Goal: Information Seeking & Learning: Learn about a topic

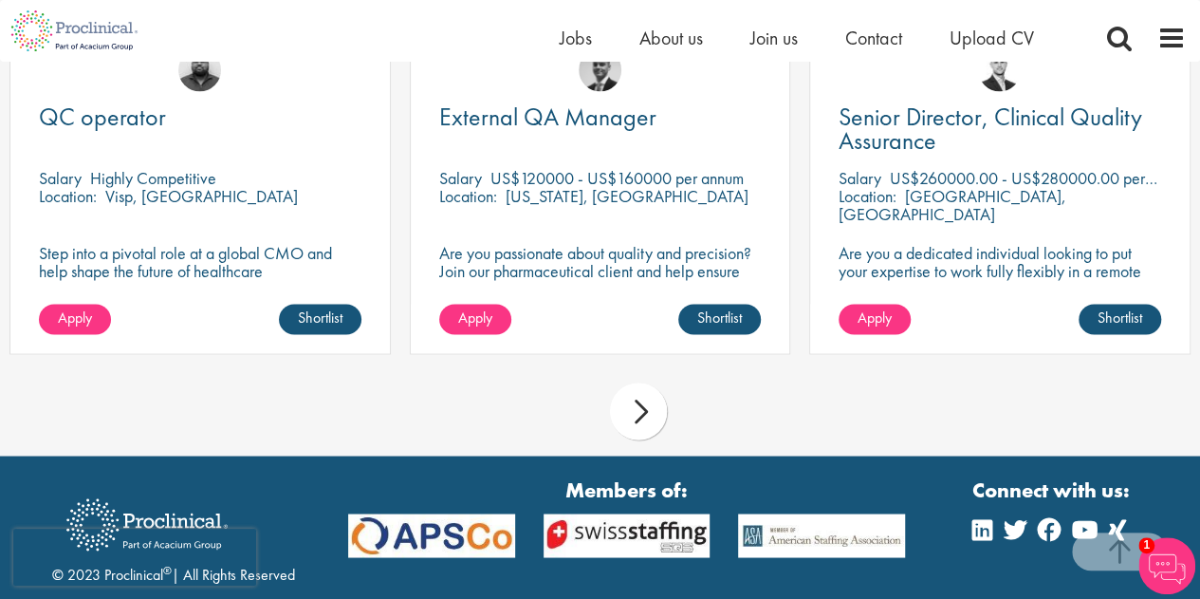
scroll to position [1428, 0]
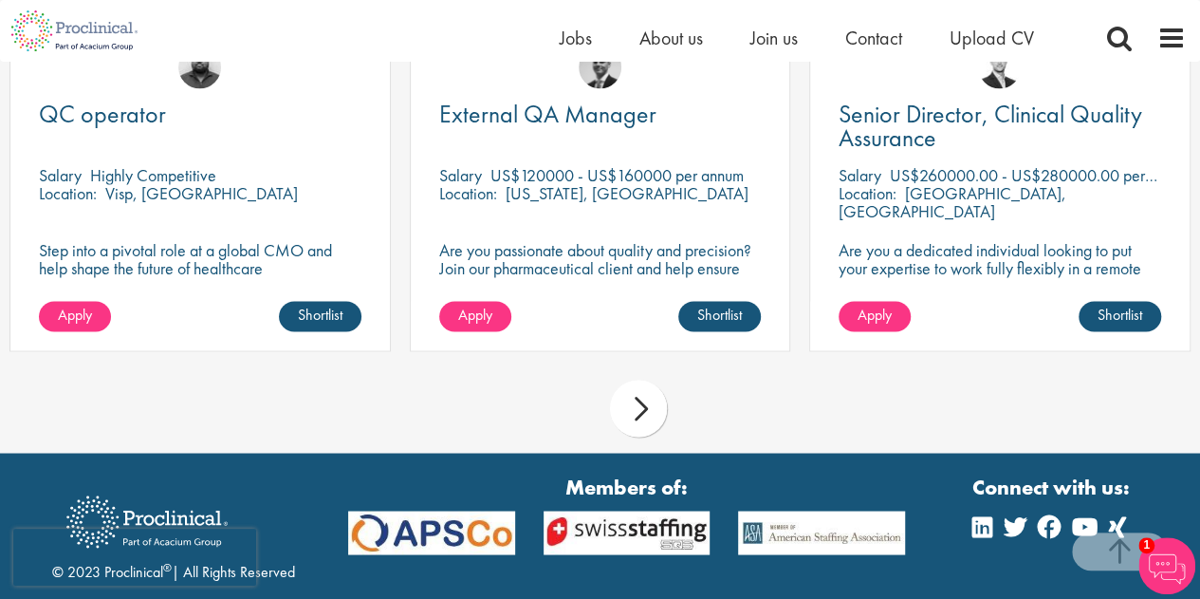
click at [630, 410] on div "next" at bounding box center [638, 408] width 57 height 57
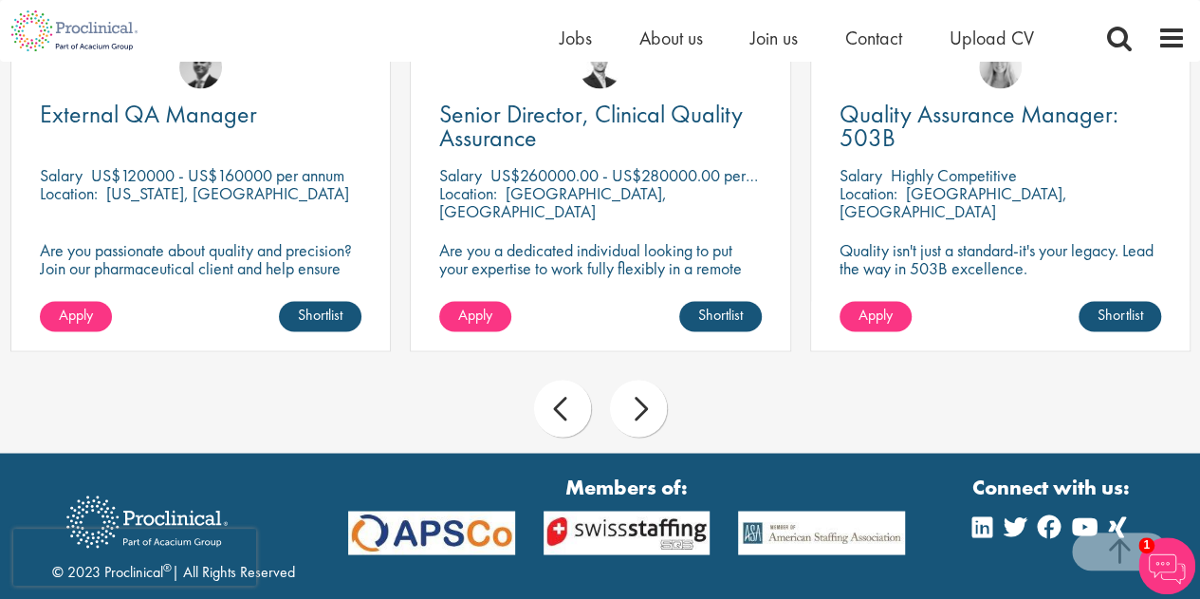
click at [630, 410] on div "next" at bounding box center [638, 408] width 57 height 57
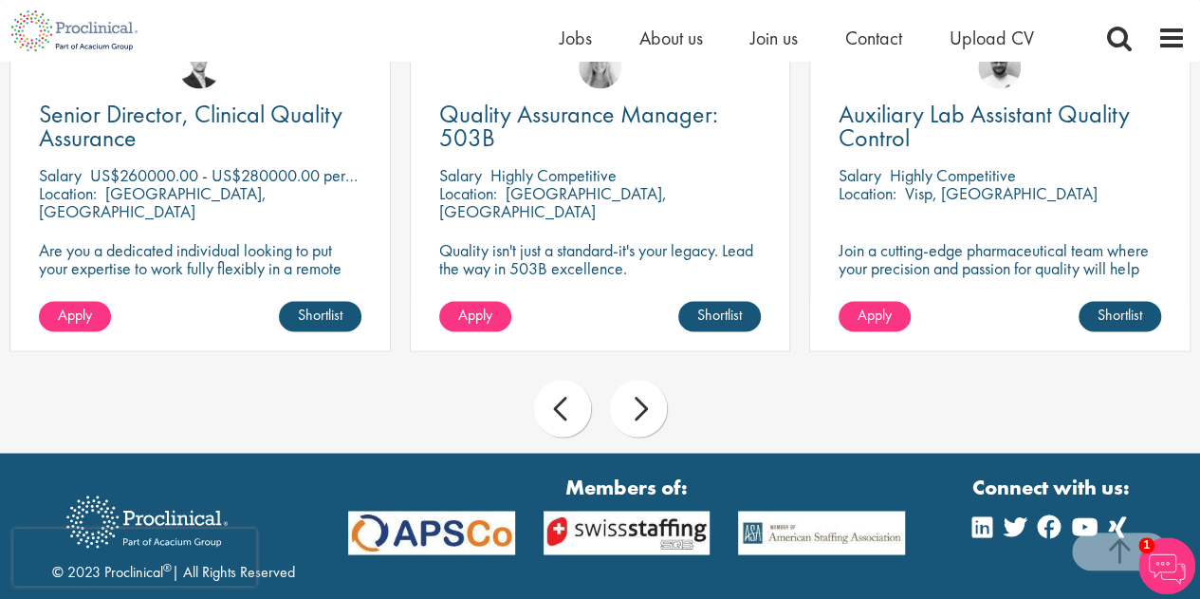
click at [630, 410] on div "next" at bounding box center [638, 408] width 57 height 57
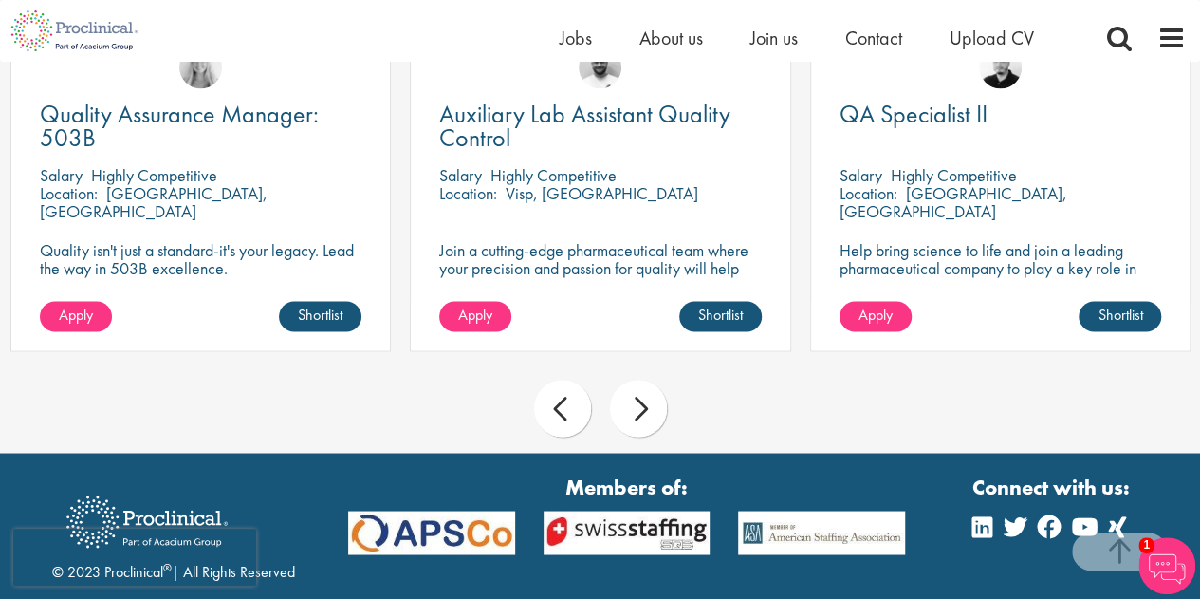
click at [630, 410] on div "next" at bounding box center [638, 408] width 57 height 57
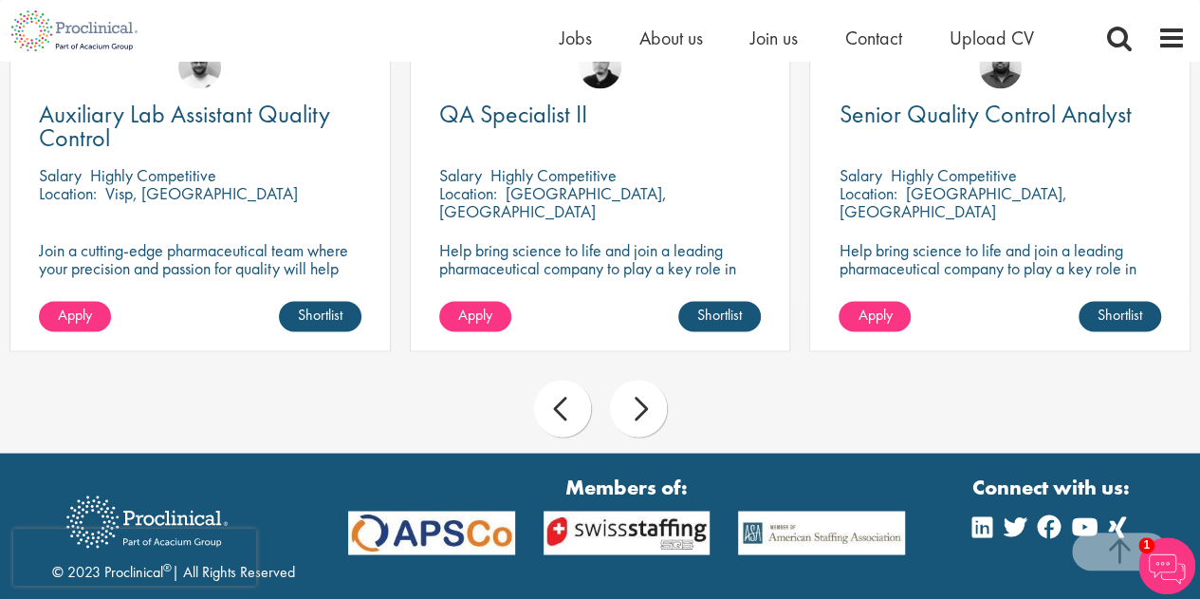
click at [630, 410] on div "next" at bounding box center [638, 408] width 57 height 57
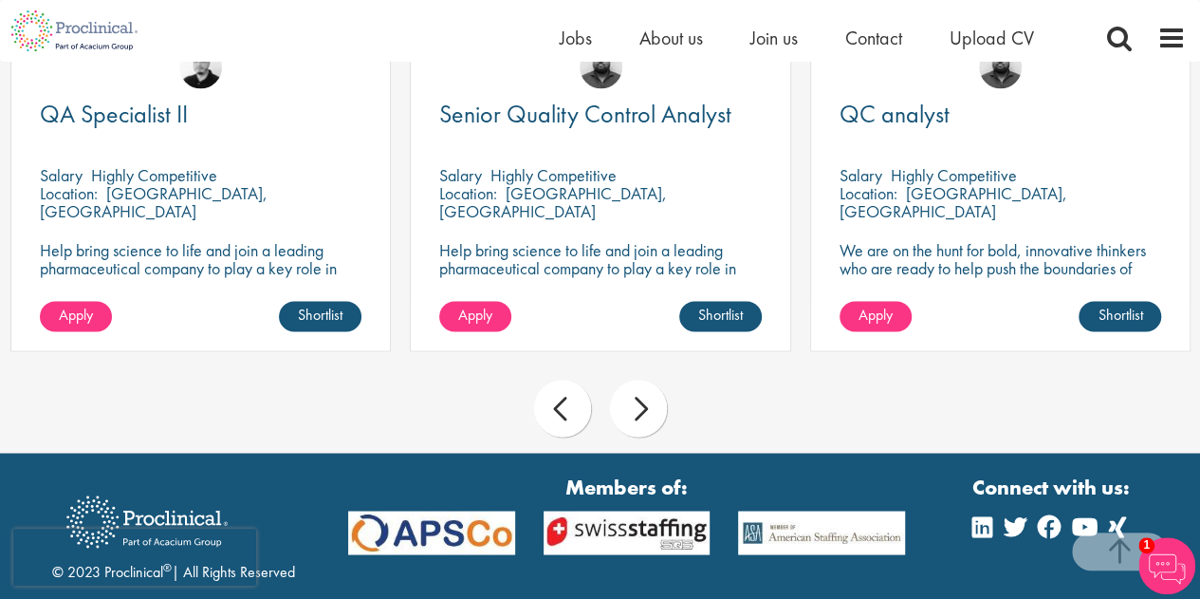
click at [630, 410] on div "next" at bounding box center [638, 408] width 57 height 57
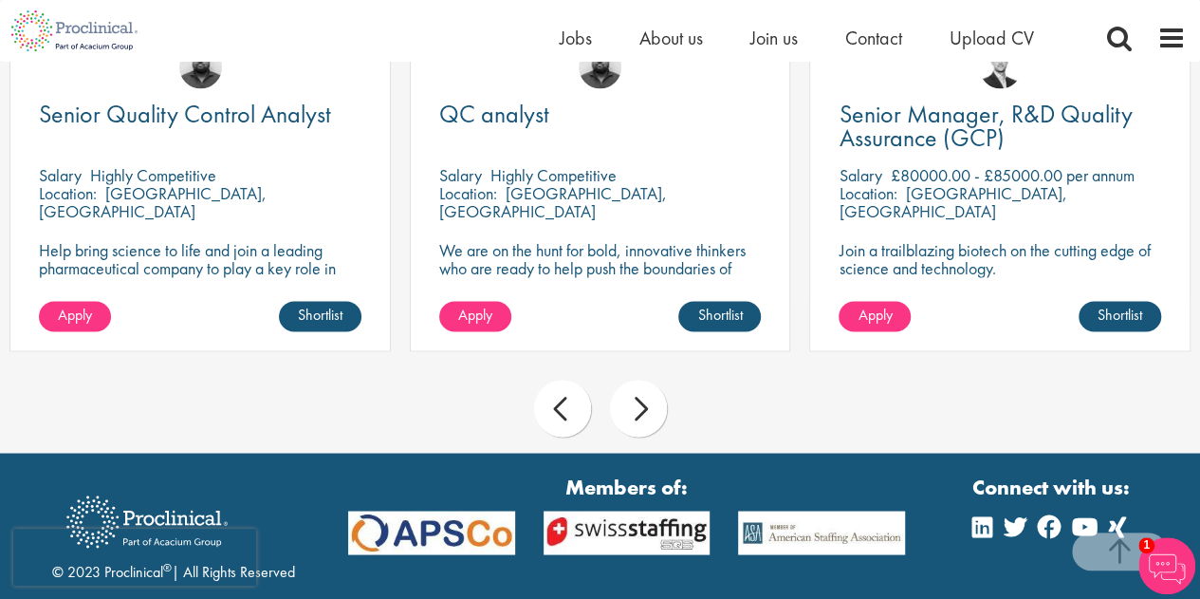
click at [630, 410] on div "next" at bounding box center [638, 408] width 57 height 57
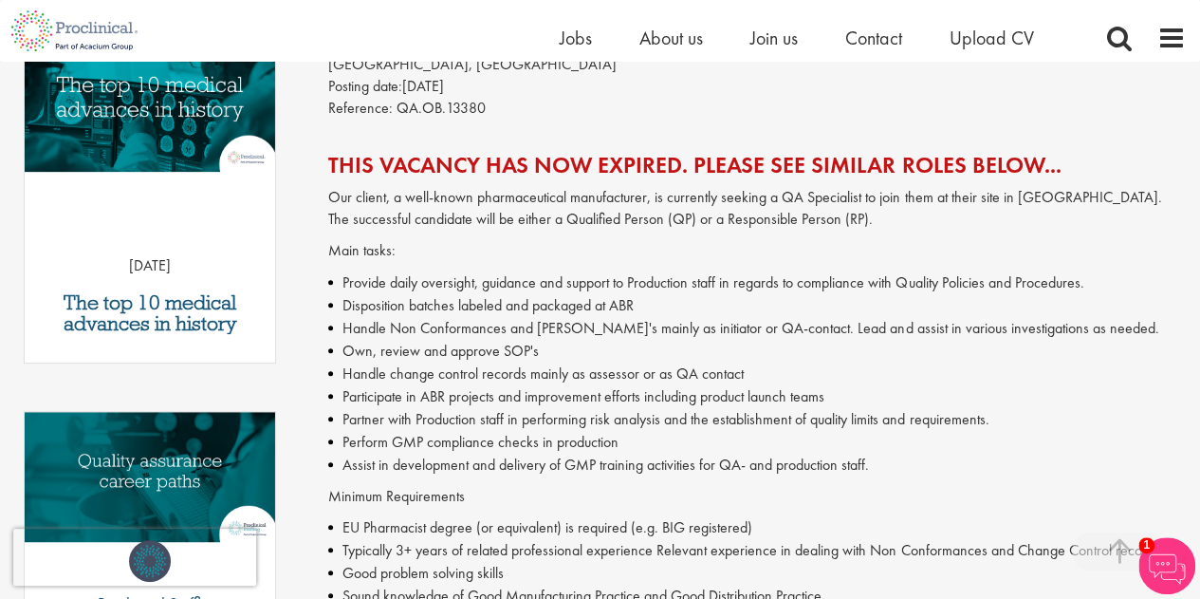
scroll to position [271, 0]
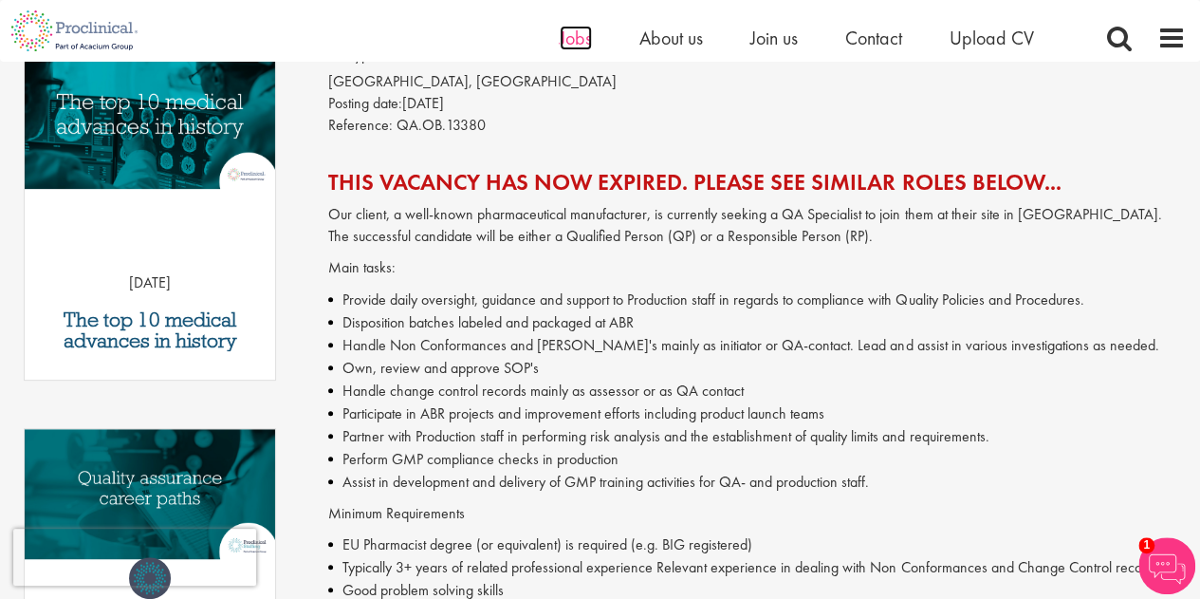
click at [584, 45] on span "Jobs" at bounding box center [576, 38] width 32 height 25
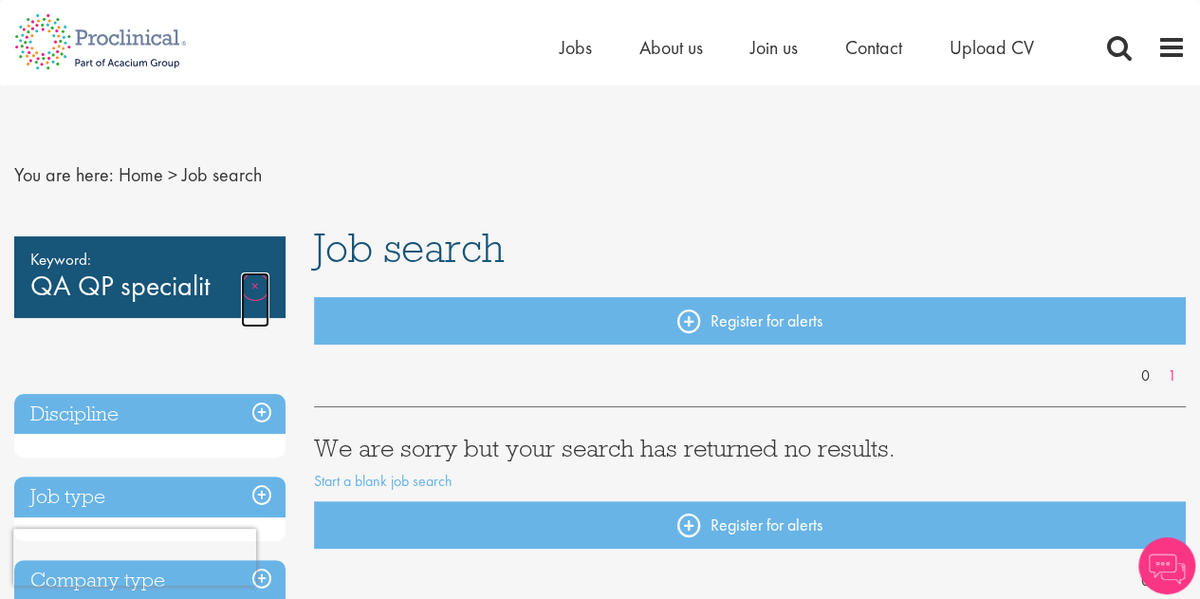
click at [261, 288] on link "Remove" at bounding box center [255, 299] width 28 height 55
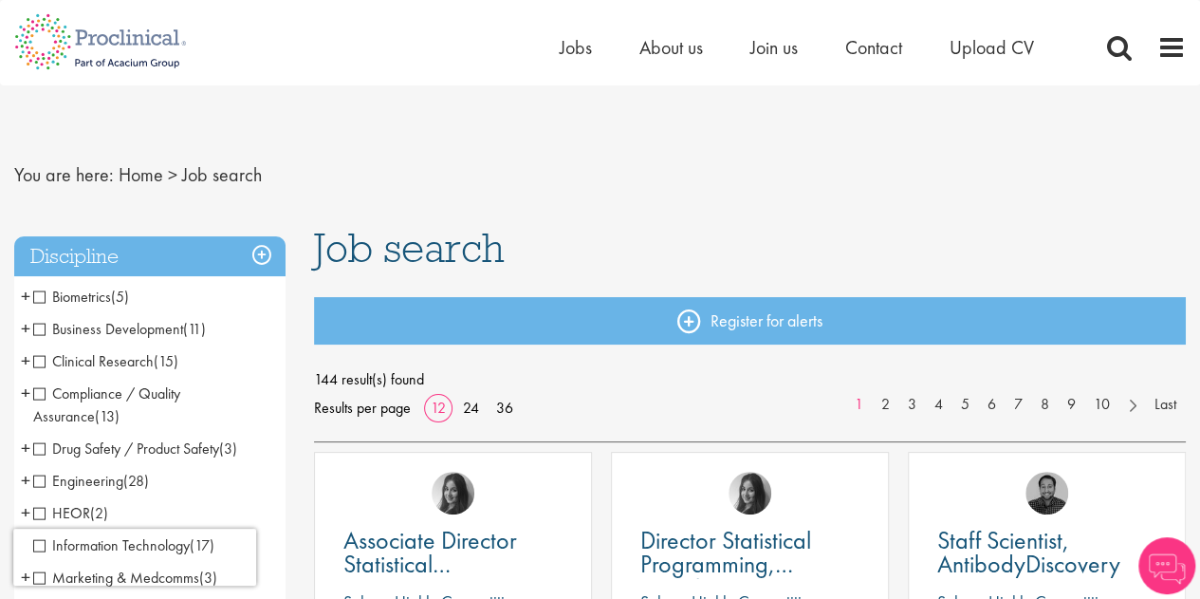
click at [127, 390] on span "Compliance / Quality Assurance" at bounding box center [106, 404] width 147 height 43
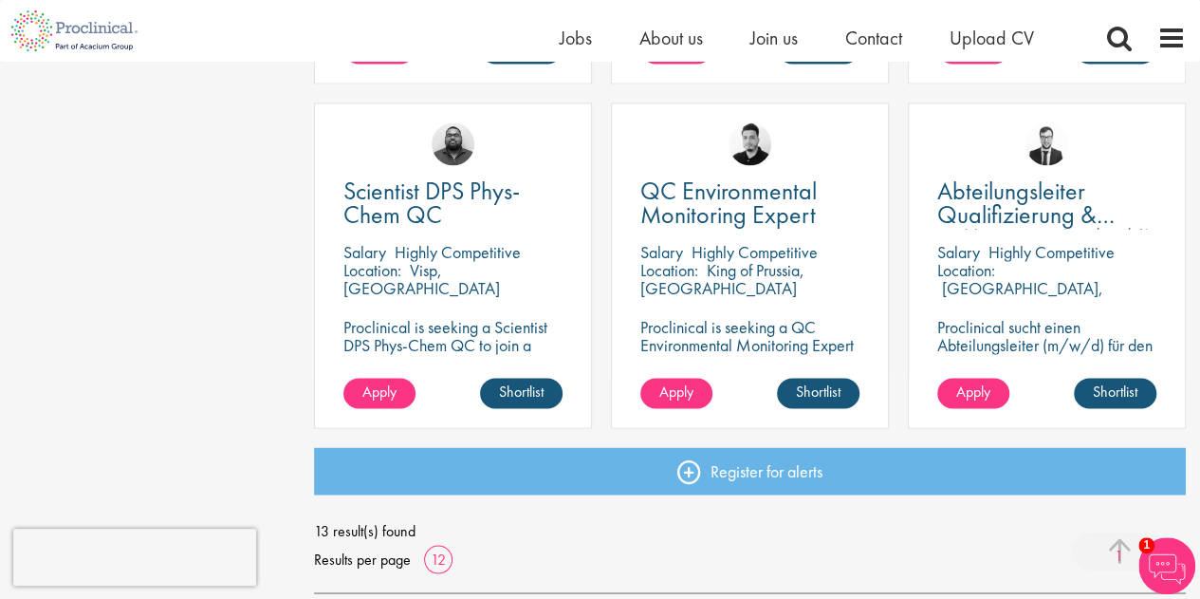
scroll to position [1380, 0]
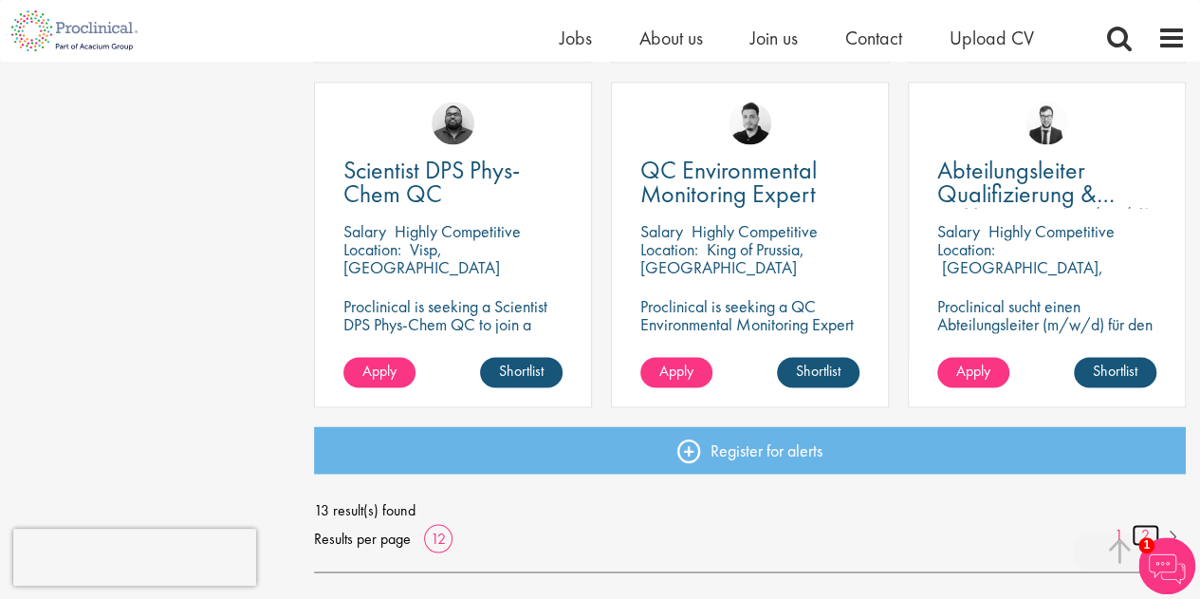
click at [1142, 529] on link "2" at bounding box center [1146, 535] width 28 height 22
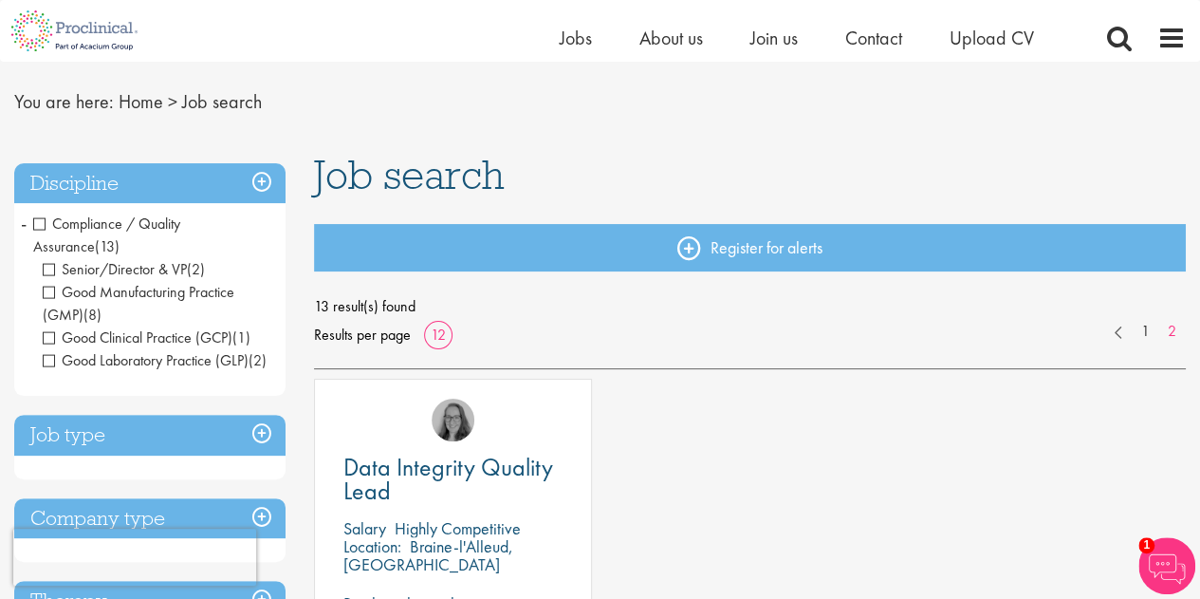
scroll to position [48, 0]
